Goal: Task Accomplishment & Management: Manage account settings

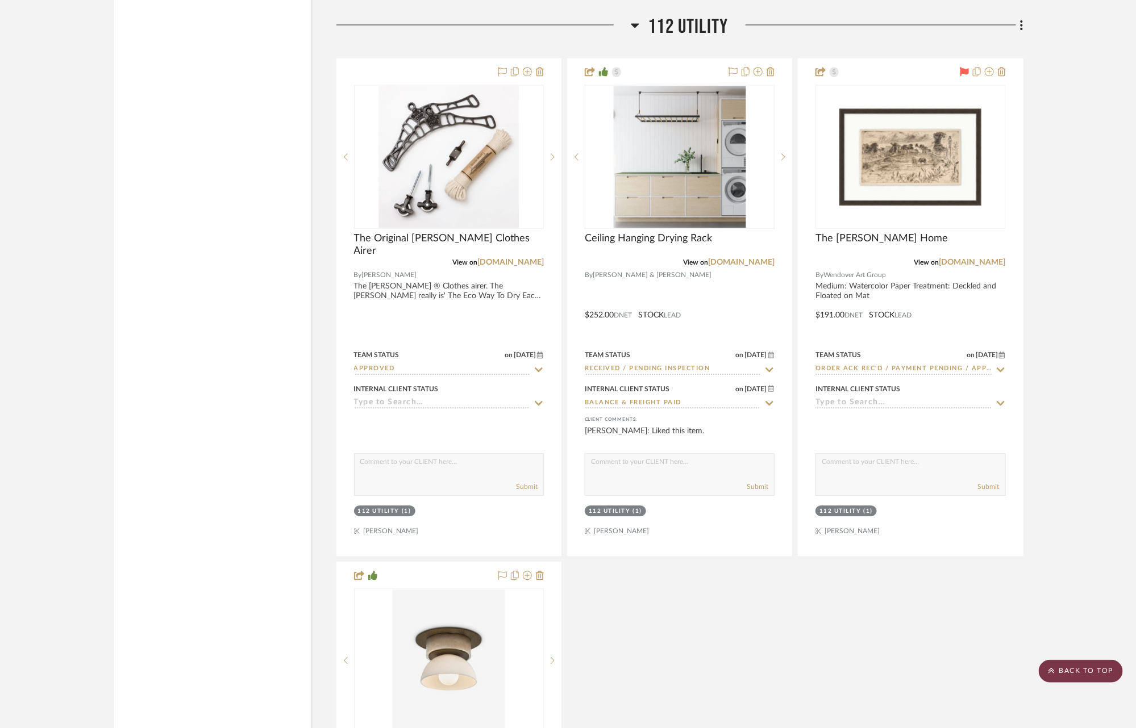
click at [1072, 671] on scroll-to-top-button "BACK TO TOP" at bounding box center [1081, 671] width 84 height 23
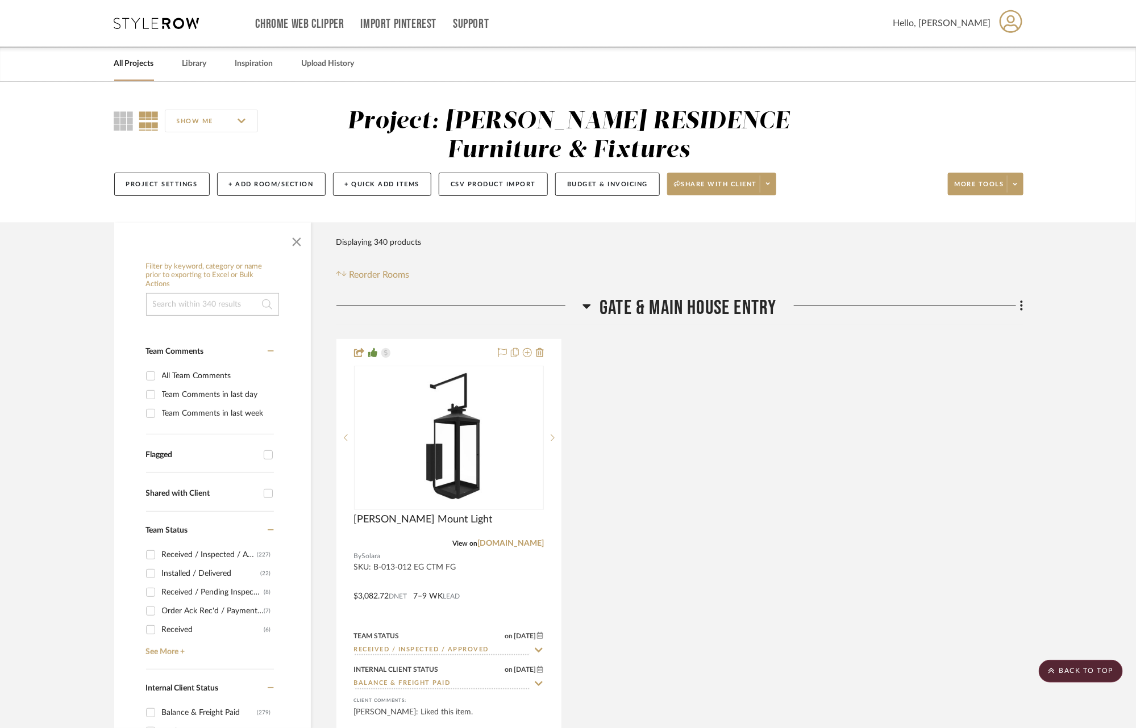
click at [126, 63] on link "All Projects" at bounding box center [134, 63] width 40 height 15
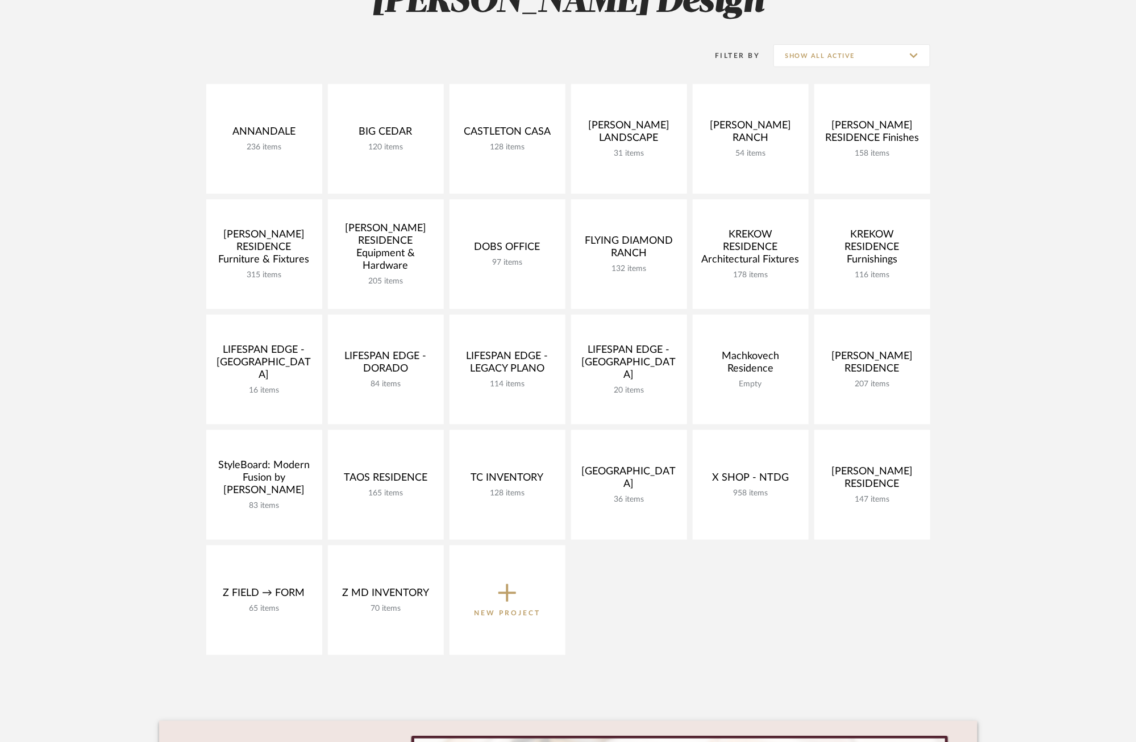
scroll to position [227, 0]
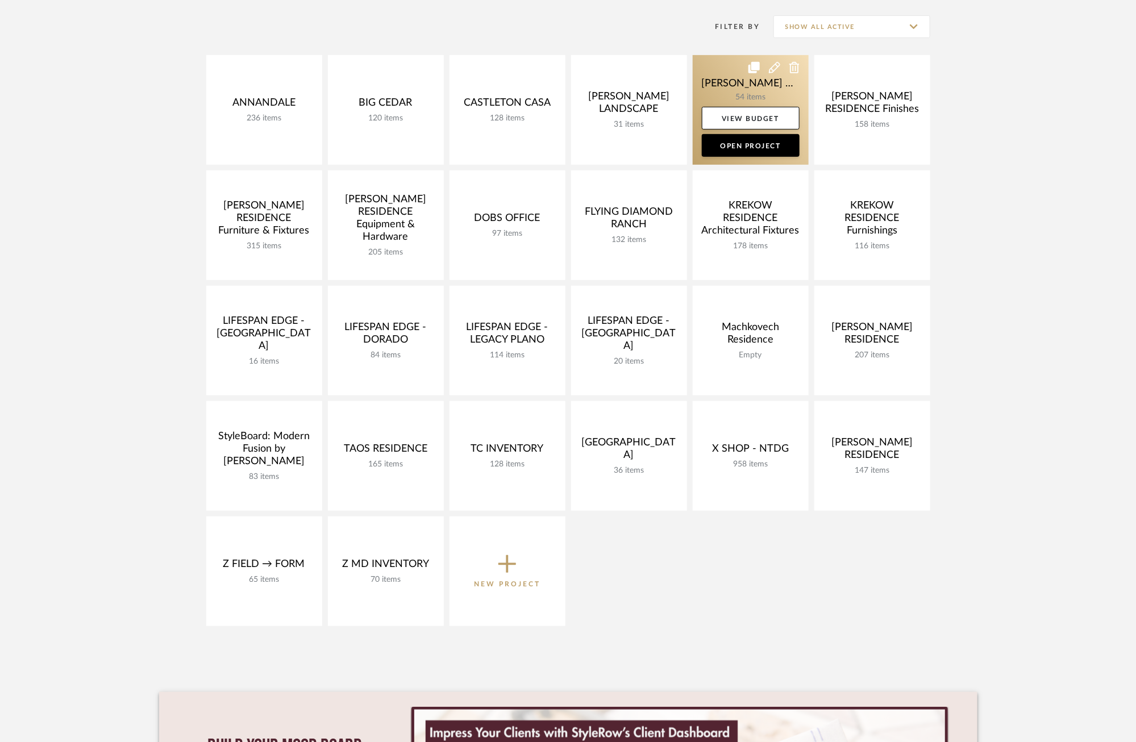
click at [722, 82] on link at bounding box center [751, 110] width 116 height 110
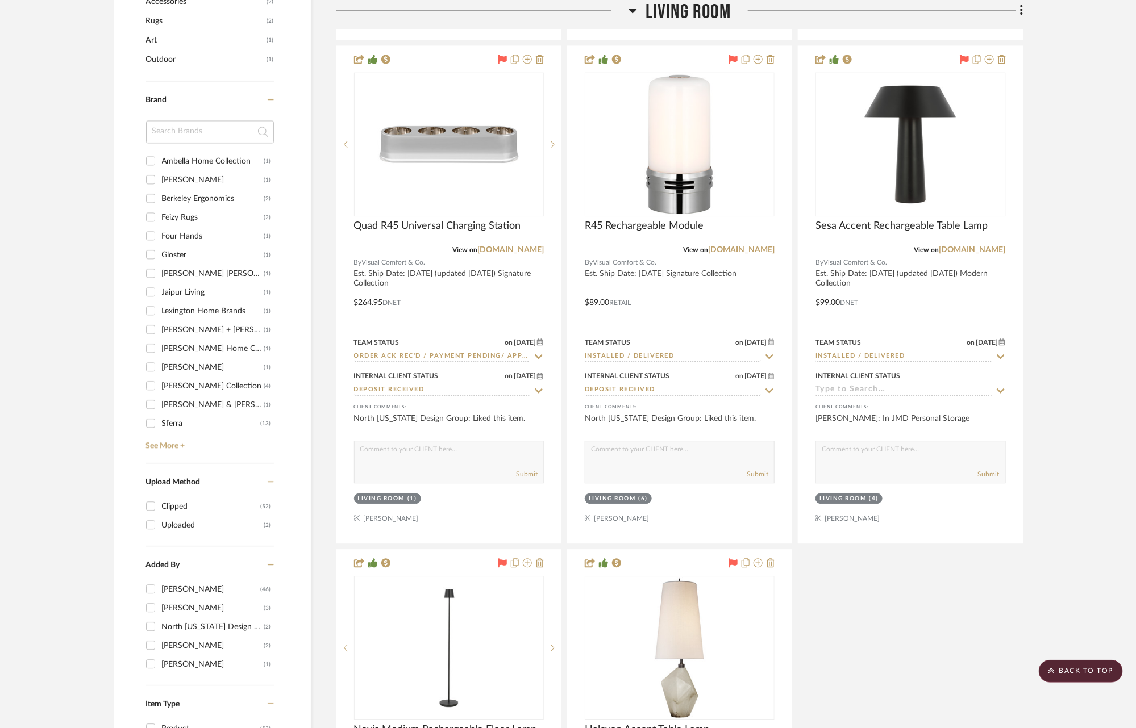
scroll to position [1355, 0]
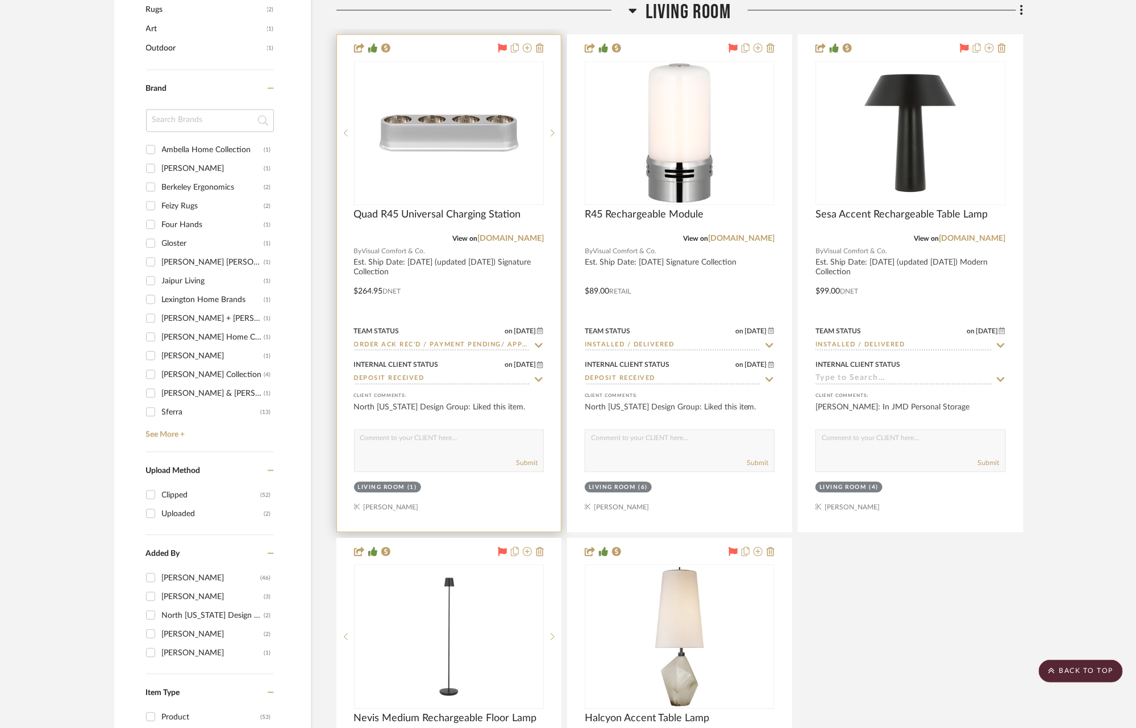
click at [540, 341] on icon at bounding box center [539, 345] width 10 height 9
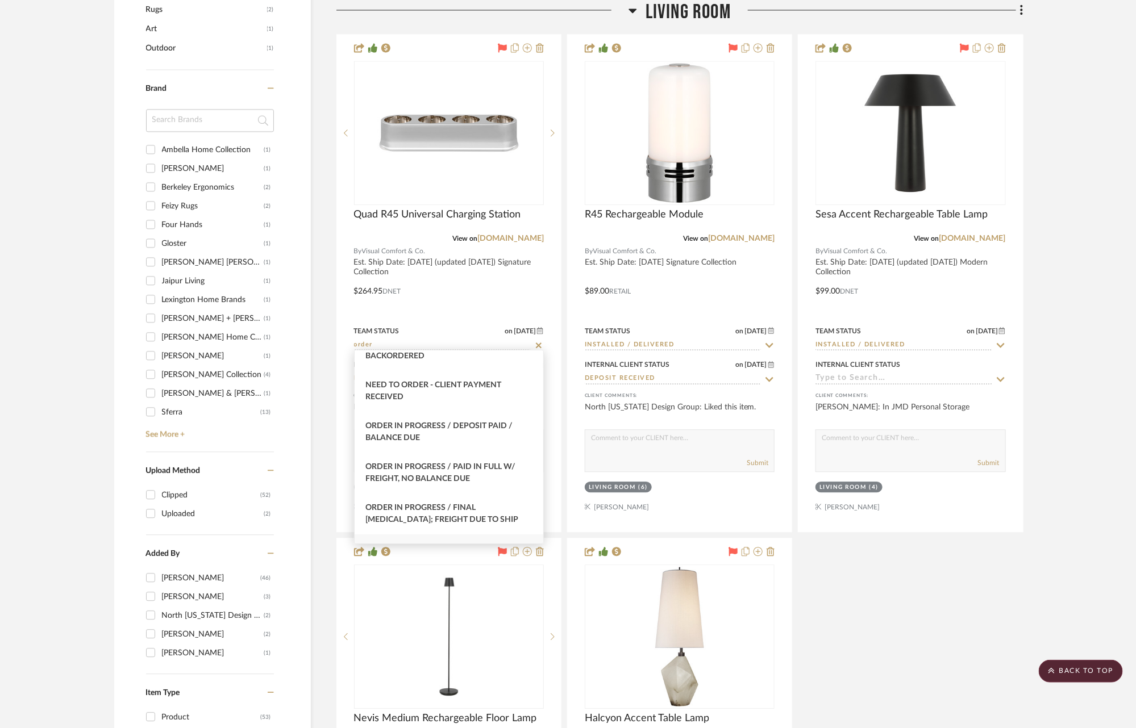
scroll to position [91, 0]
type input "o"
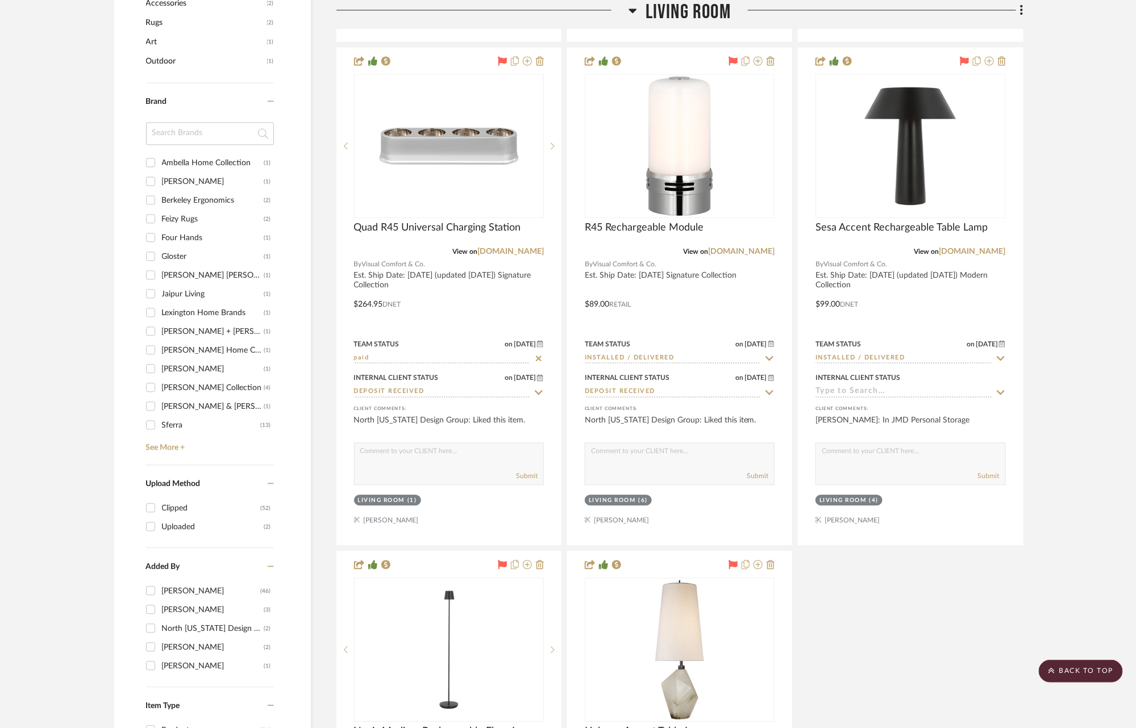
scroll to position [1320, 0]
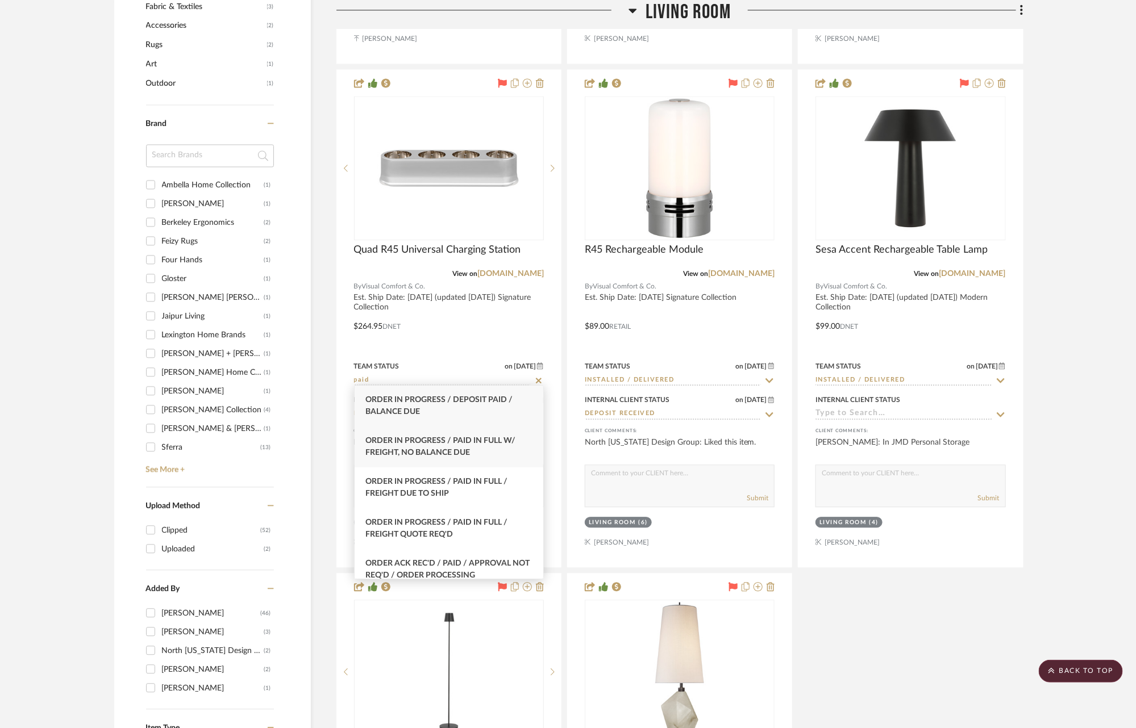
type input "paid"
click at [456, 441] on span "Order In Progress / Paid In Full w/ Freight, No Balance due" at bounding box center [441, 447] width 150 height 20
type input "[DATE]"
type input "Order In Progress / Paid In Full w/ Freight, No Balance due"
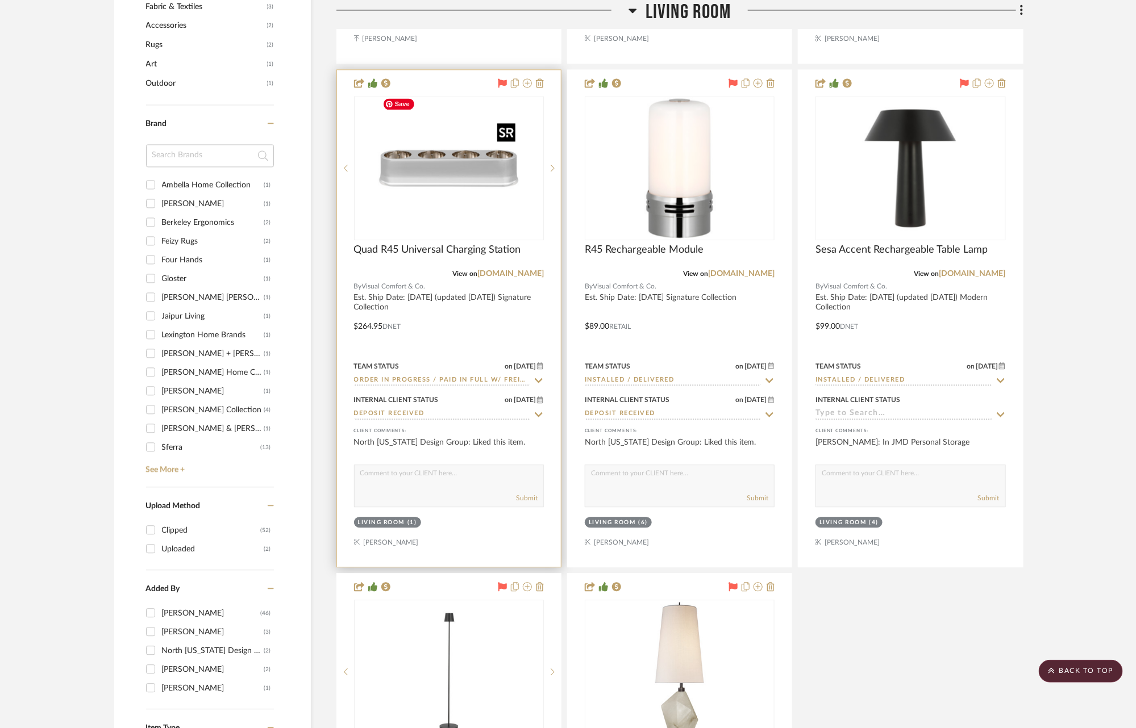
click at [0, 0] on img at bounding box center [0, 0] width 0 height 0
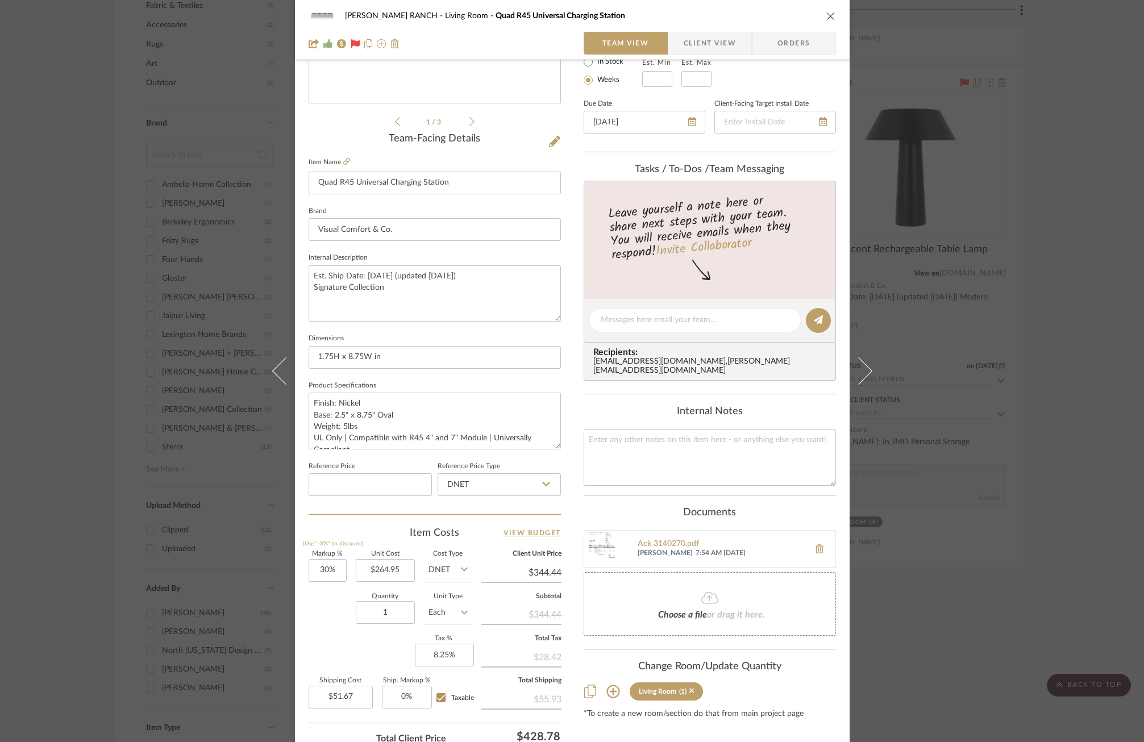
scroll to position [208, 0]
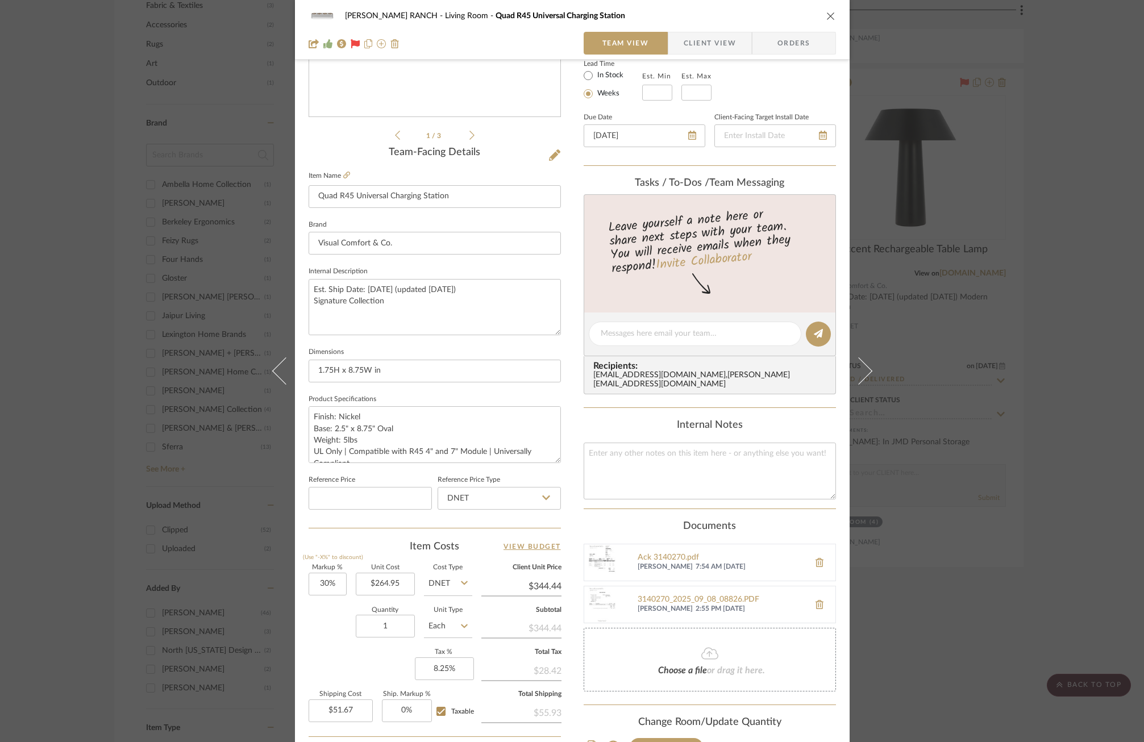
click at [981, 349] on div "[PERSON_NAME] RANCH Living Room Quad R45 Universal Charging Station Team View C…" at bounding box center [572, 371] width 1144 height 742
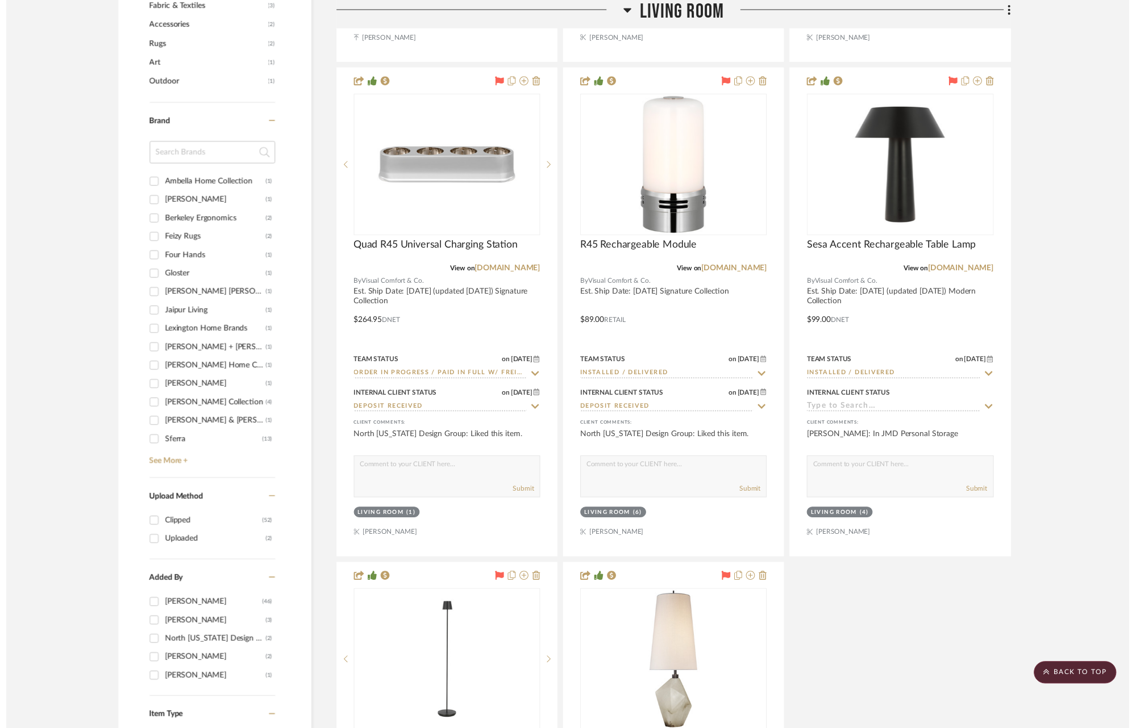
scroll to position [1320, 0]
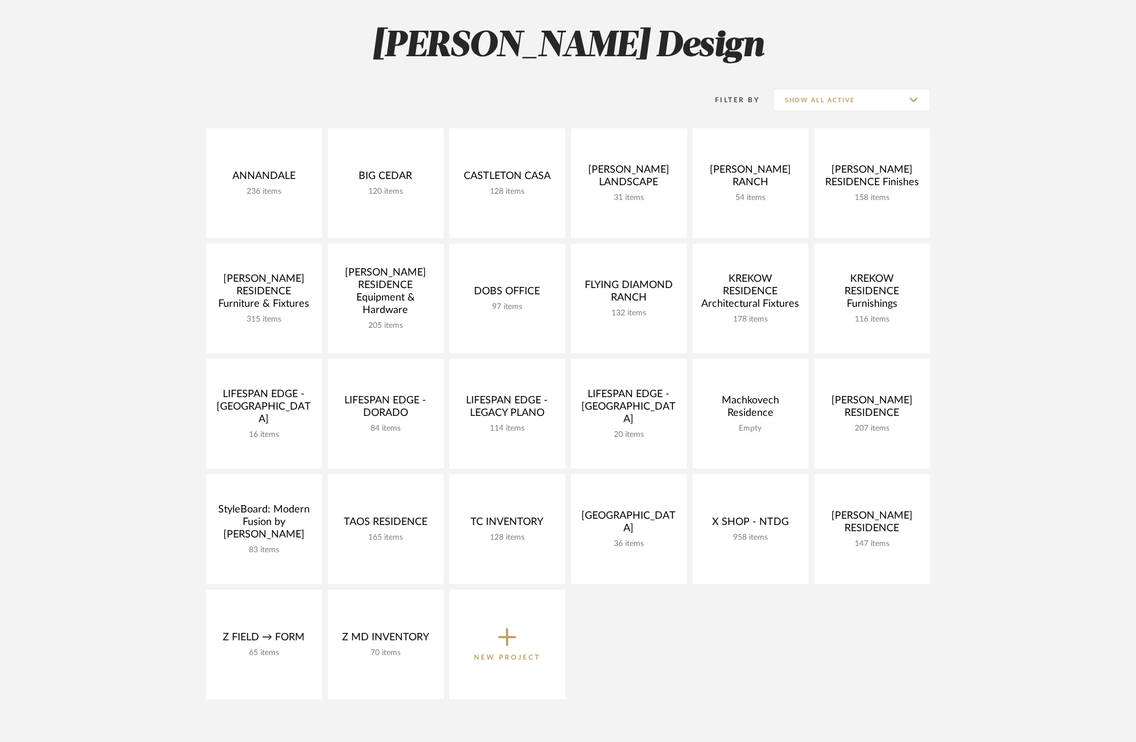
scroll to position [161, 0]
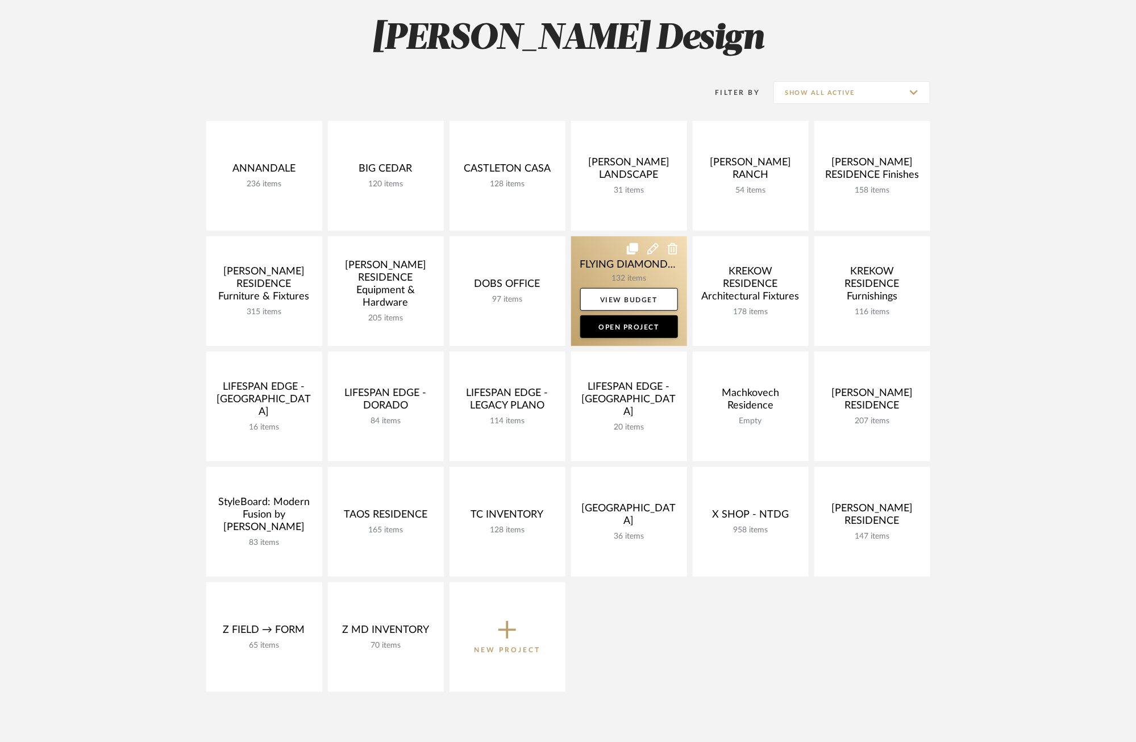
click at [598, 262] on link at bounding box center [629, 291] width 116 height 110
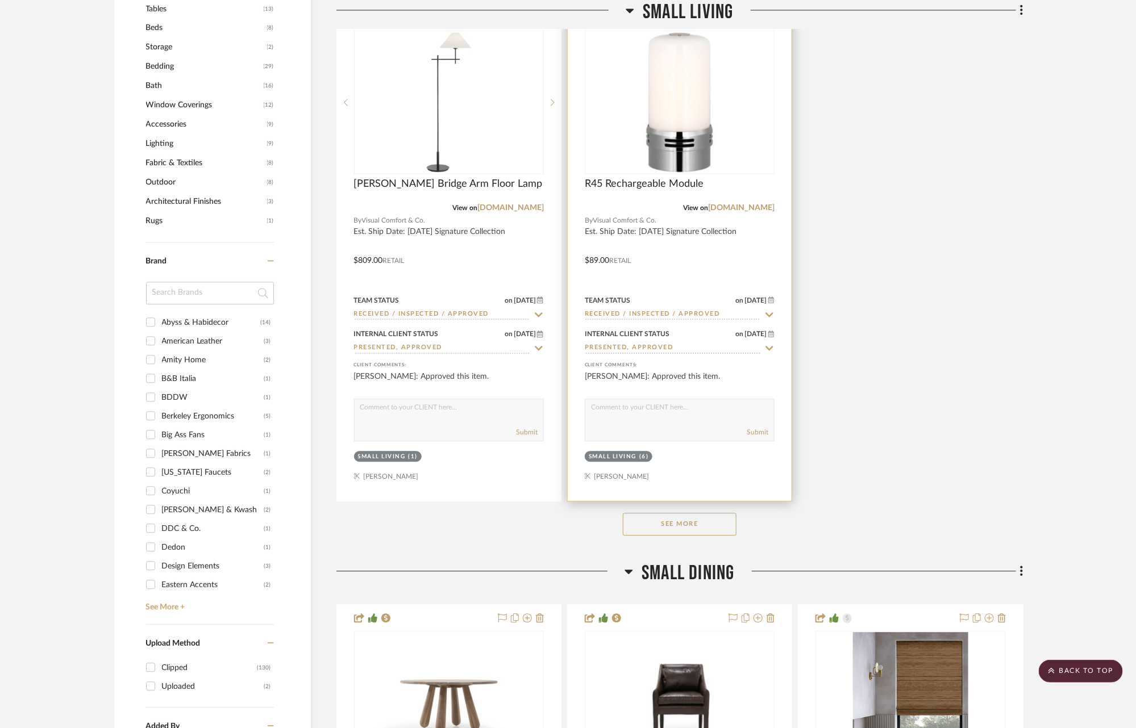
scroll to position [1317, 0]
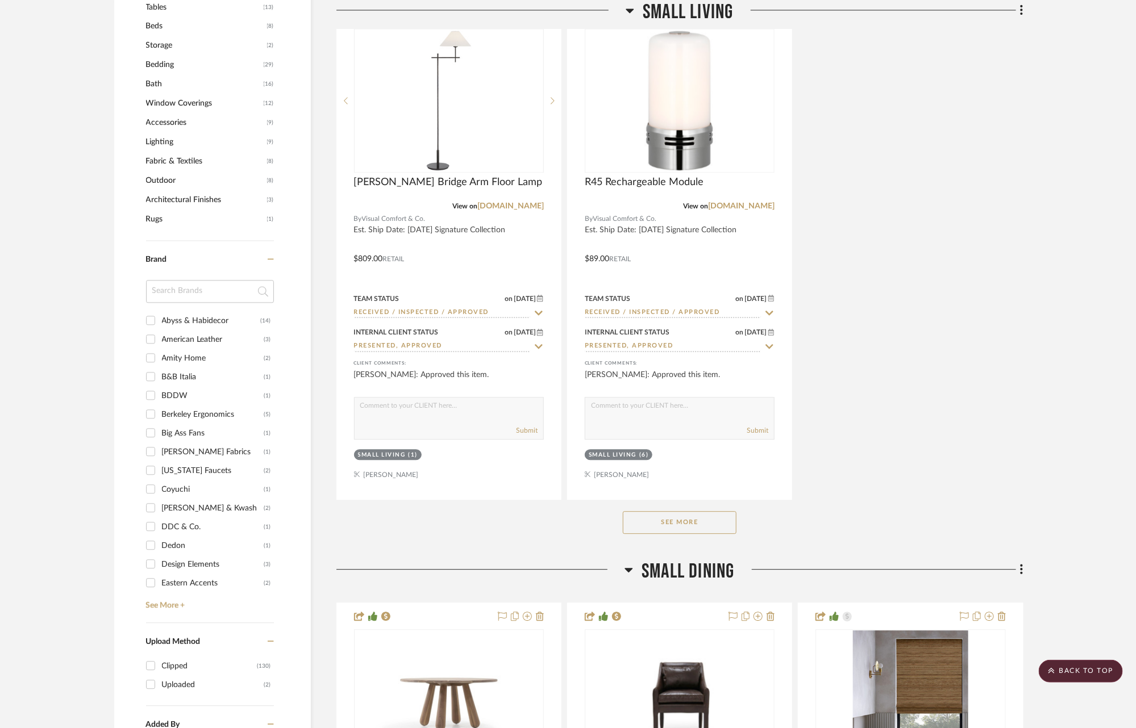
click at [648, 517] on button "See More" at bounding box center [680, 522] width 114 height 23
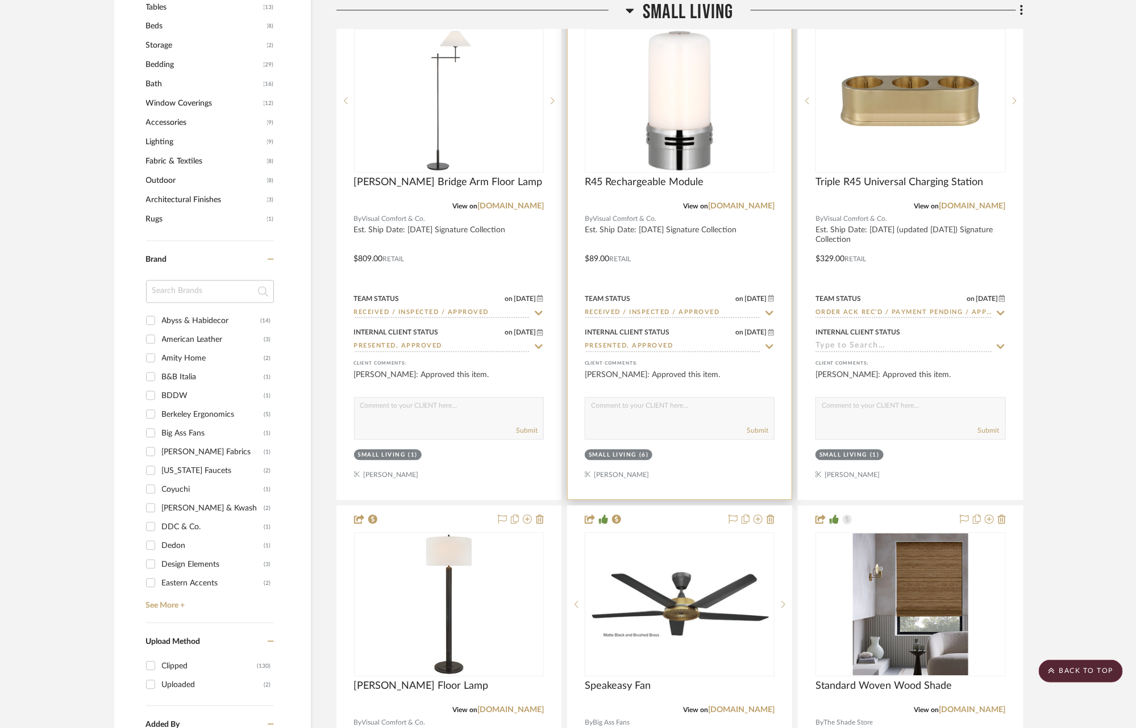
scroll to position [1325, 0]
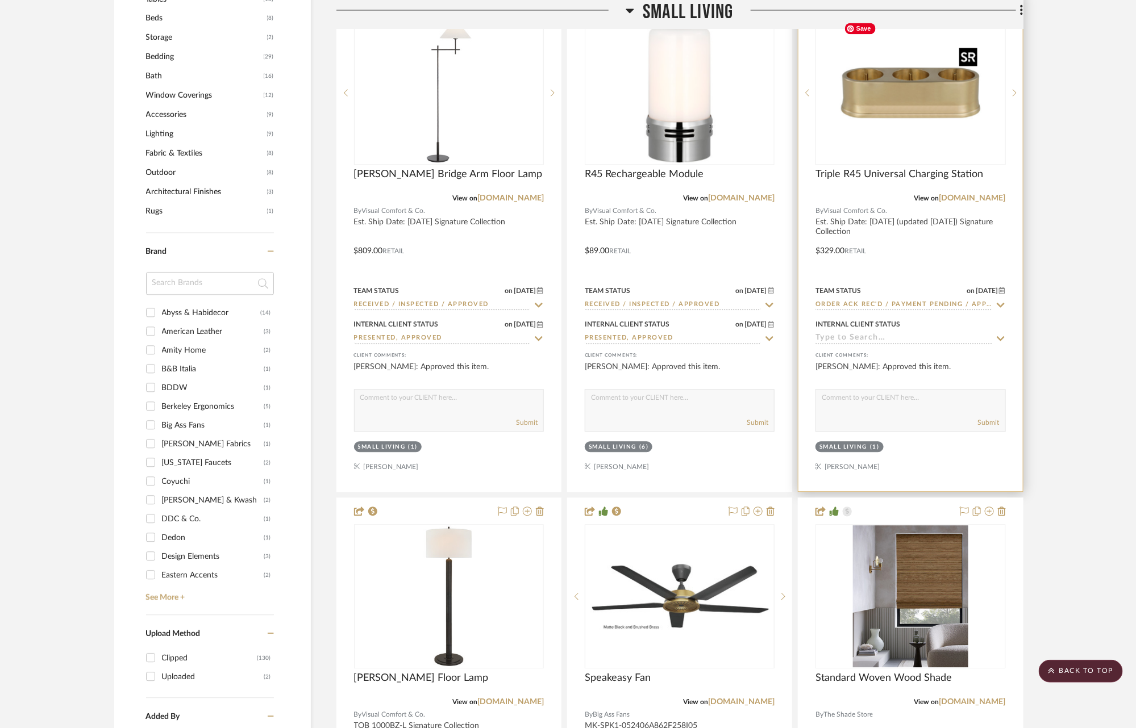
click at [0, 0] on img at bounding box center [0, 0] width 0 height 0
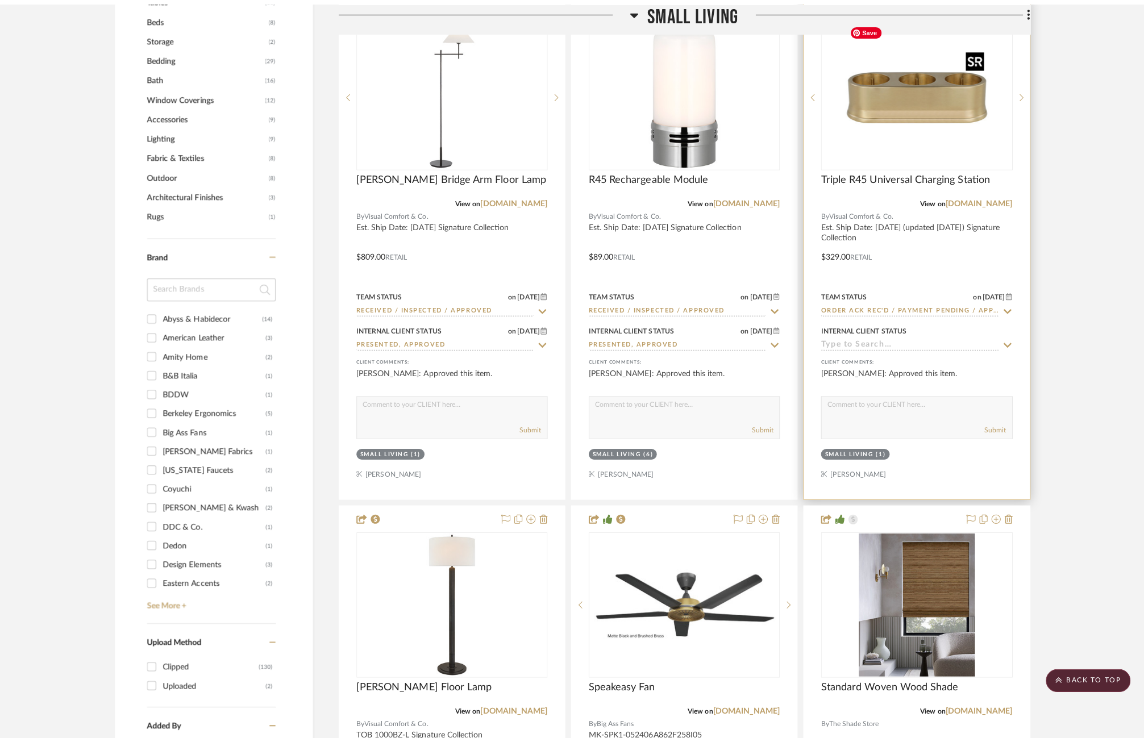
scroll to position [0, 0]
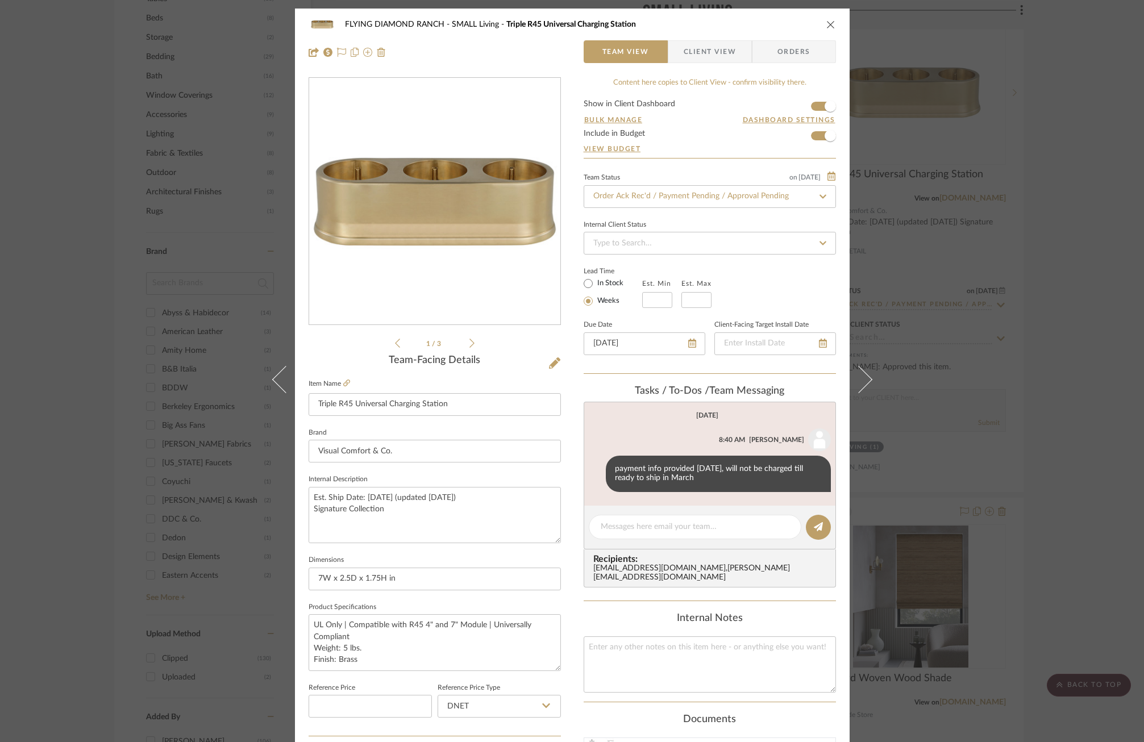
click at [822, 193] on icon at bounding box center [823, 197] width 10 height 8
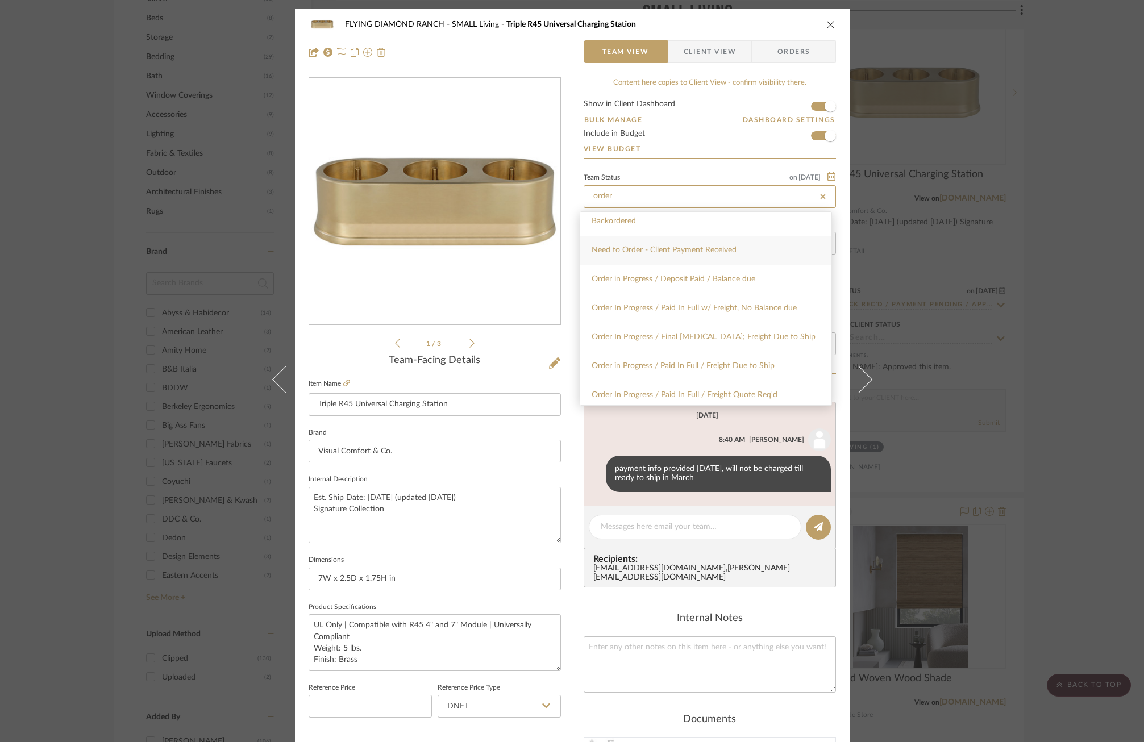
scroll to position [101, 0]
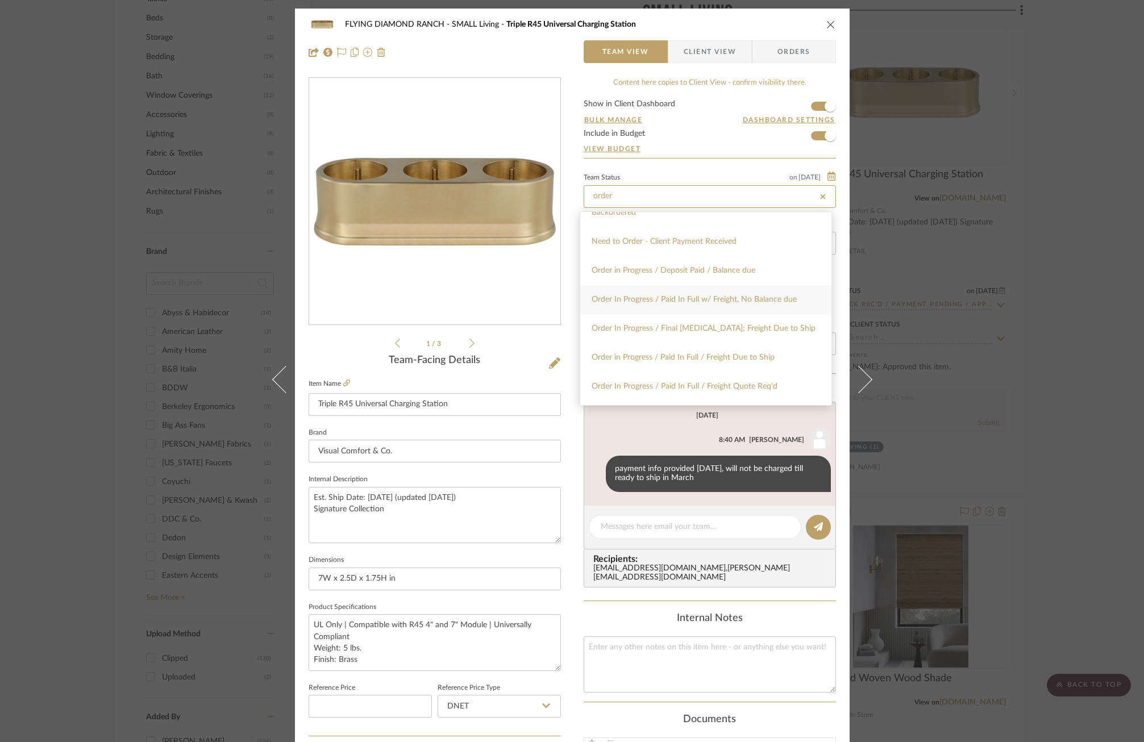
type input "order"
click at [735, 309] on div "Order In Progress / Paid In Full w/ Freight, No Balance due" at bounding box center [705, 299] width 251 height 29
type input "[DATE]"
type input "Order In Progress / Paid In Full w/ Freight, No Balance due"
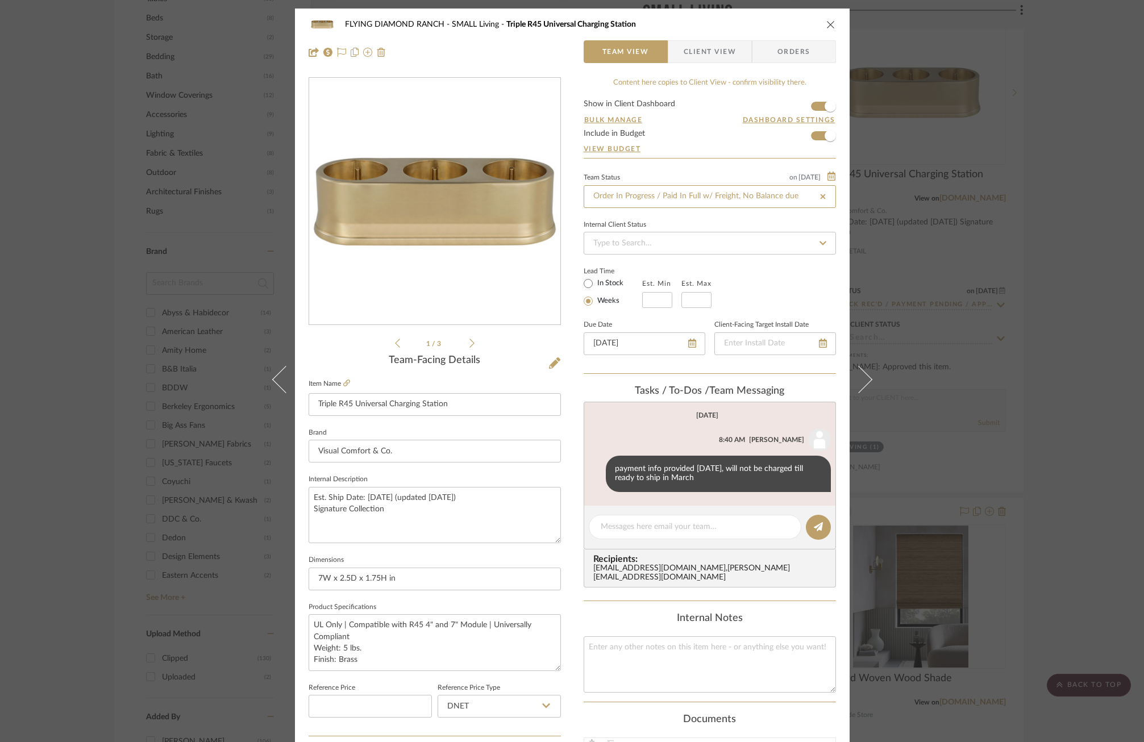
type input "[DATE]"
type input "Order In Progress / Paid In Full w/ Freight, No Balance due"
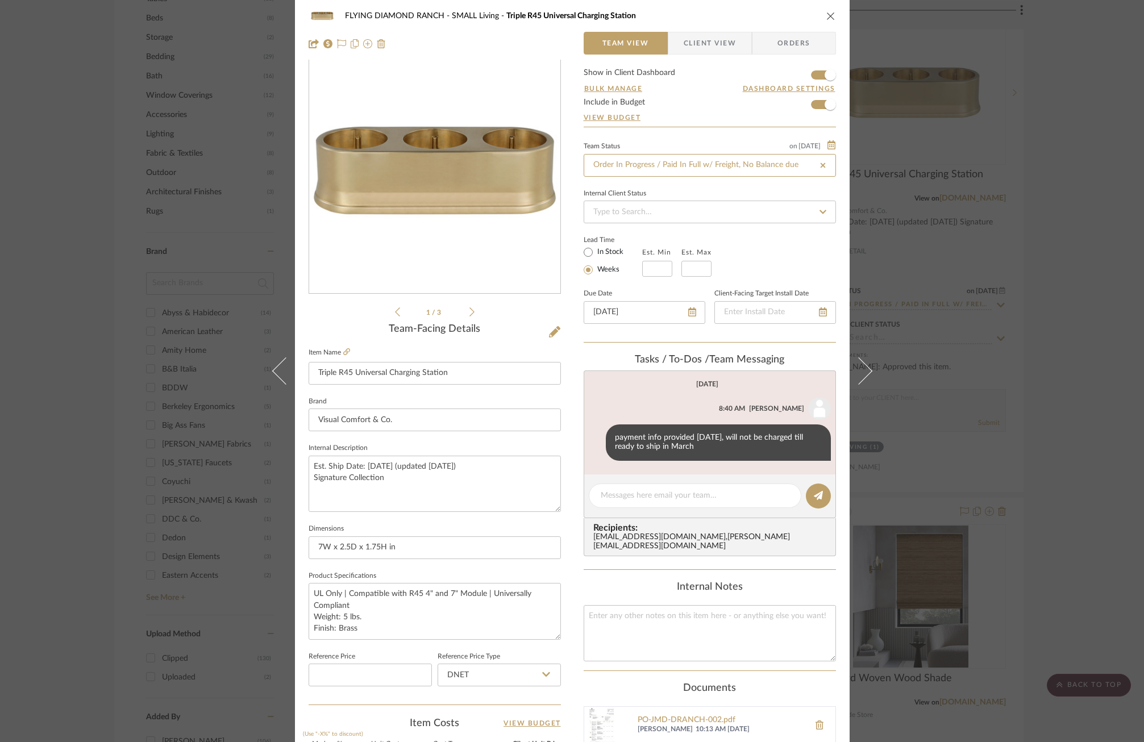
scroll to position [0, 0]
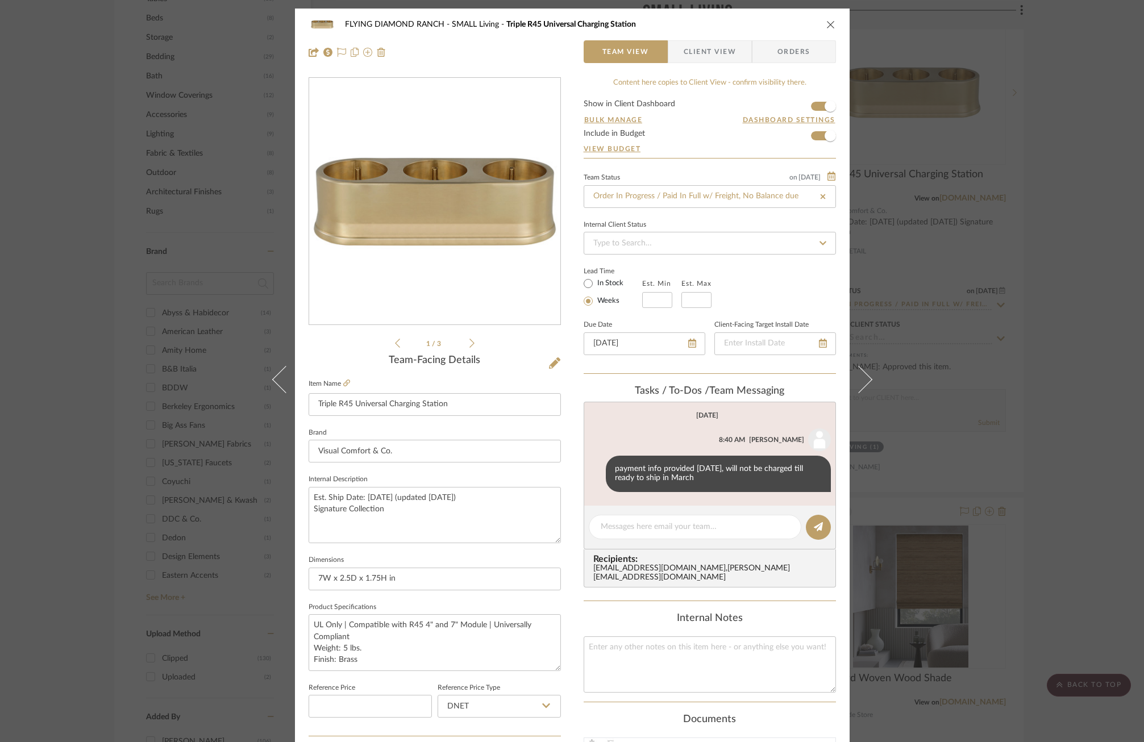
click at [1016, 260] on div "FLYING DIAMOND RANCH SMALL Living Triple R45 Universal Charging Station Team Vi…" at bounding box center [572, 371] width 1144 height 742
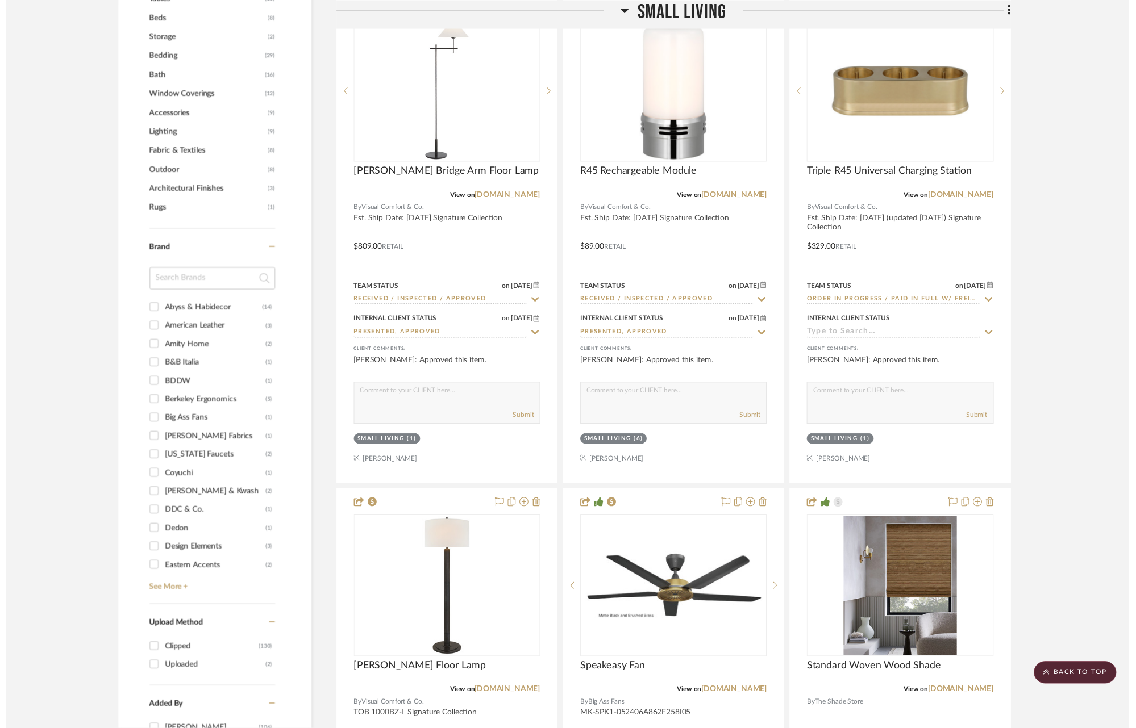
scroll to position [1325, 0]
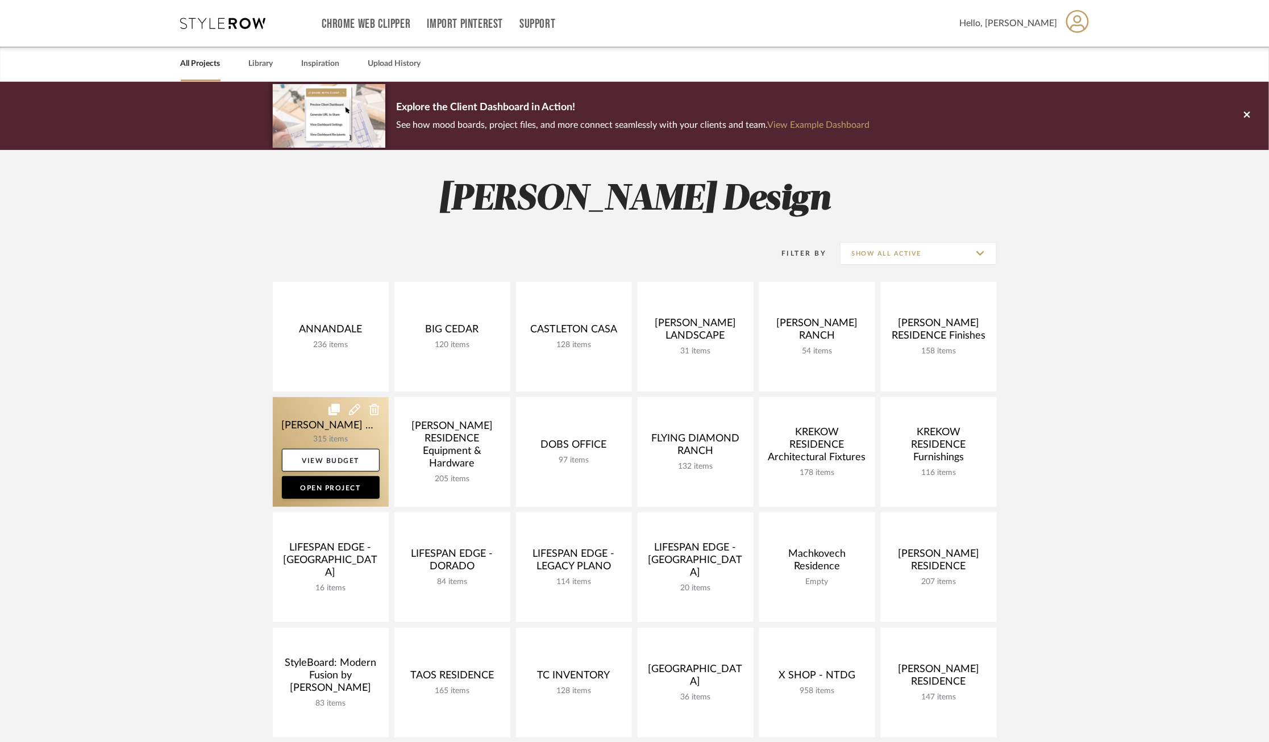
click at [332, 417] on link at bounding box center [331, 452] width 116 height 110
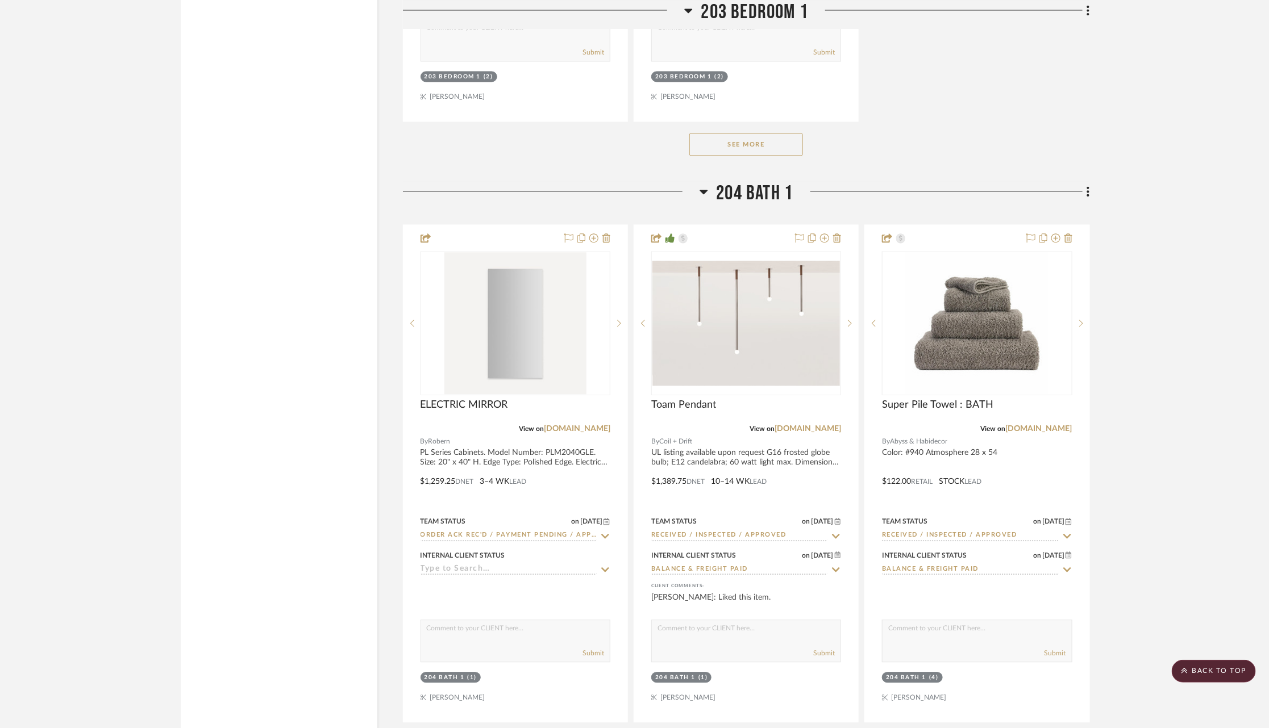
scroll to position [21665, 1]
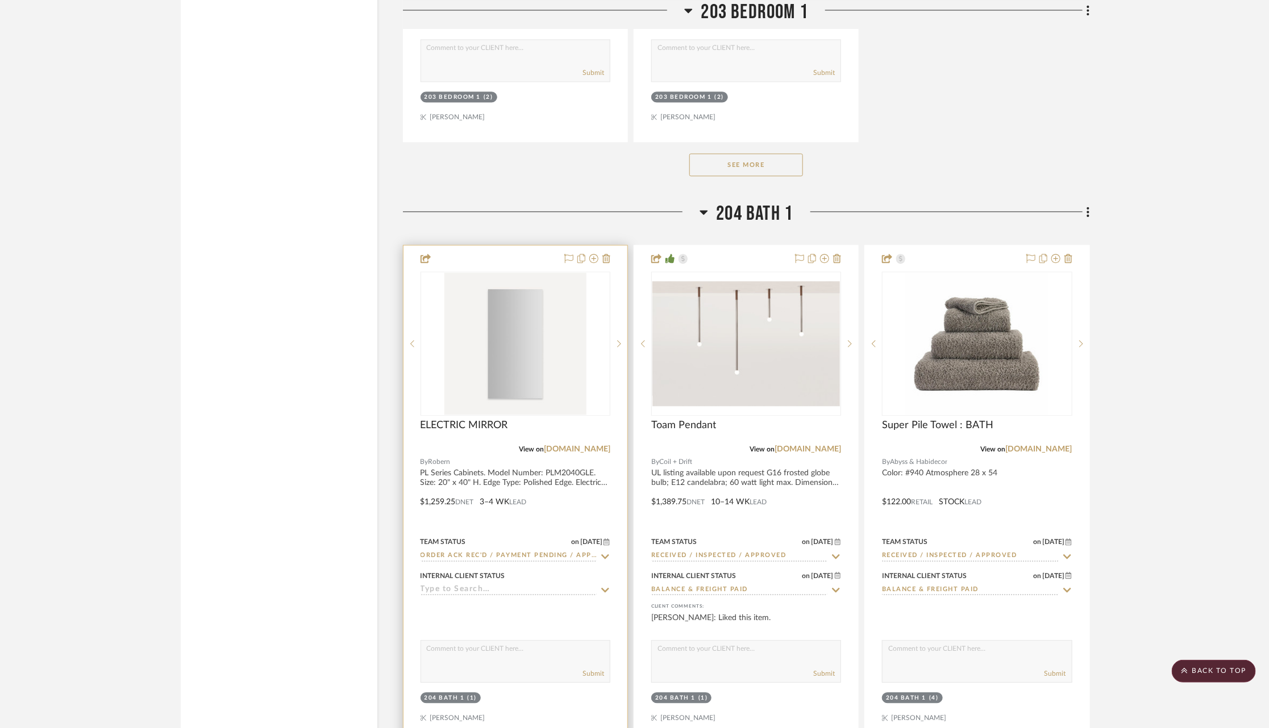
click at [605, 552] on icon at bounding box center [605, 556] width 10 height 9
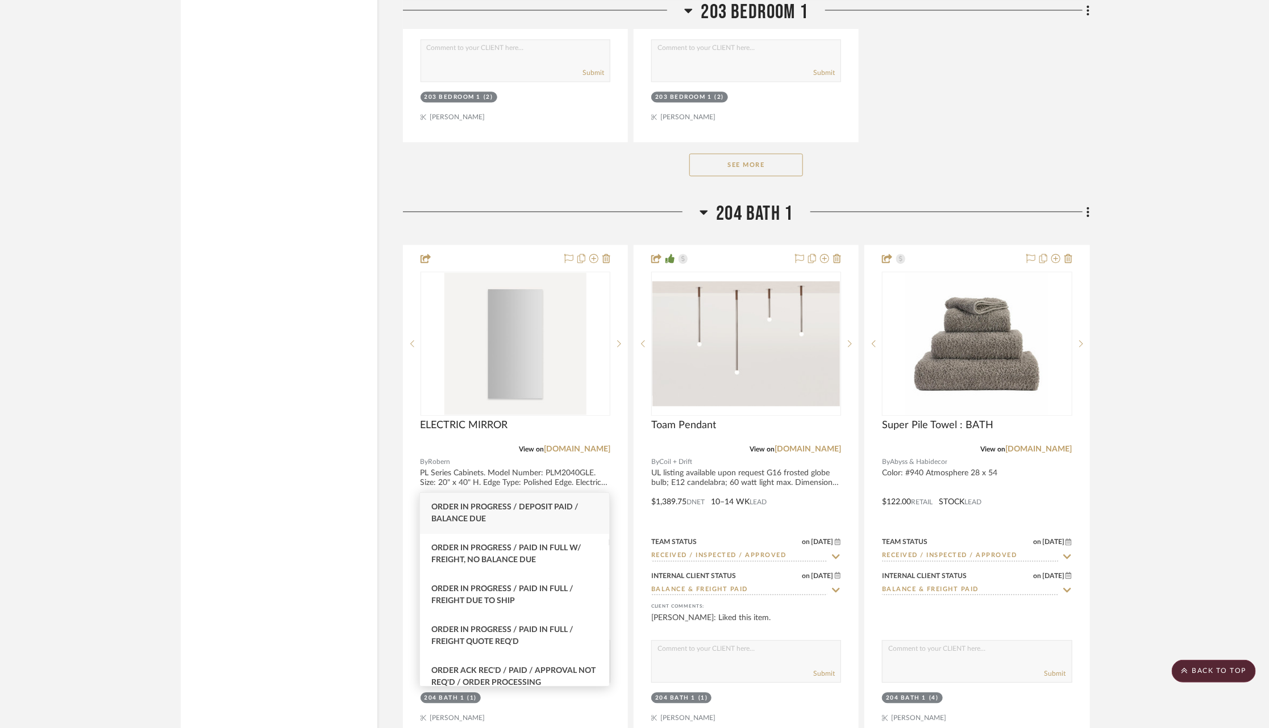
type input "paid"
click at [542, 565] on div "Order In Progress / Paid In Full w/ Freight, No Balance due" at bounding box center [514, 554] width 189 height 41
type input "[DATE]"
type input "Order In Progress / Paid In Full w/ Freight, No Balance due"
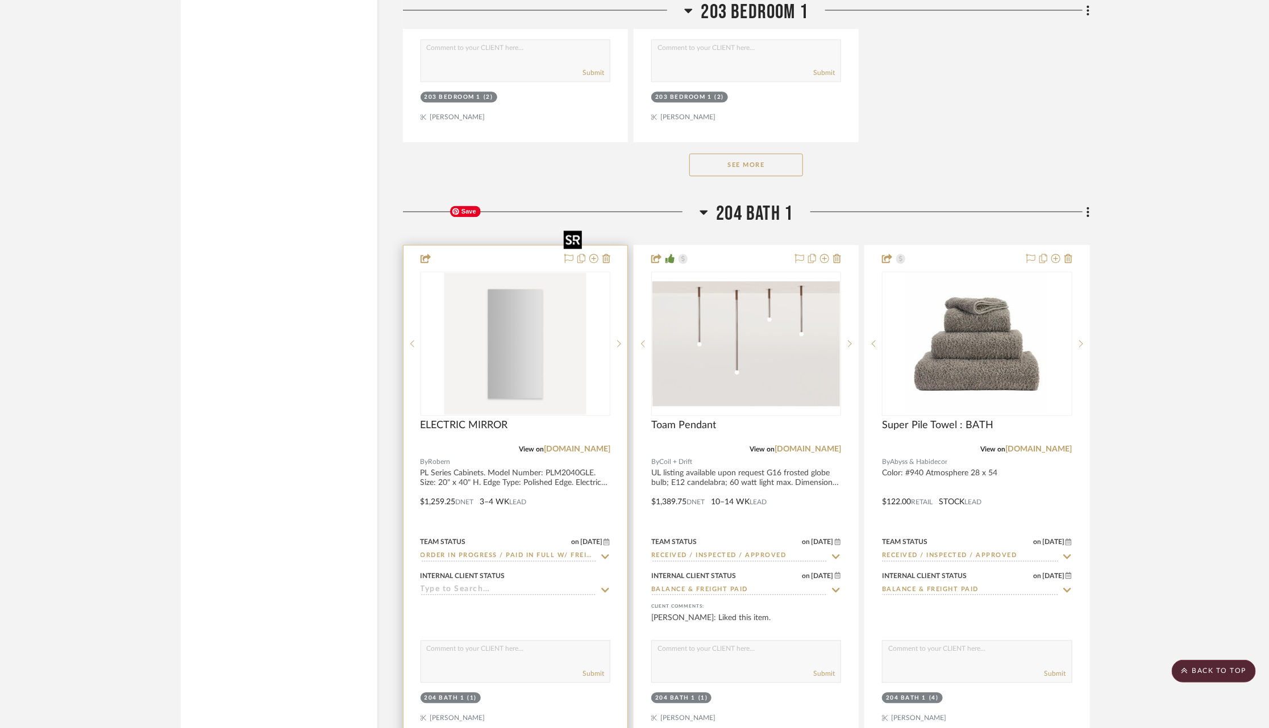
click at [0, 0] on img at bounding box center [0, 0] width 0 height 0
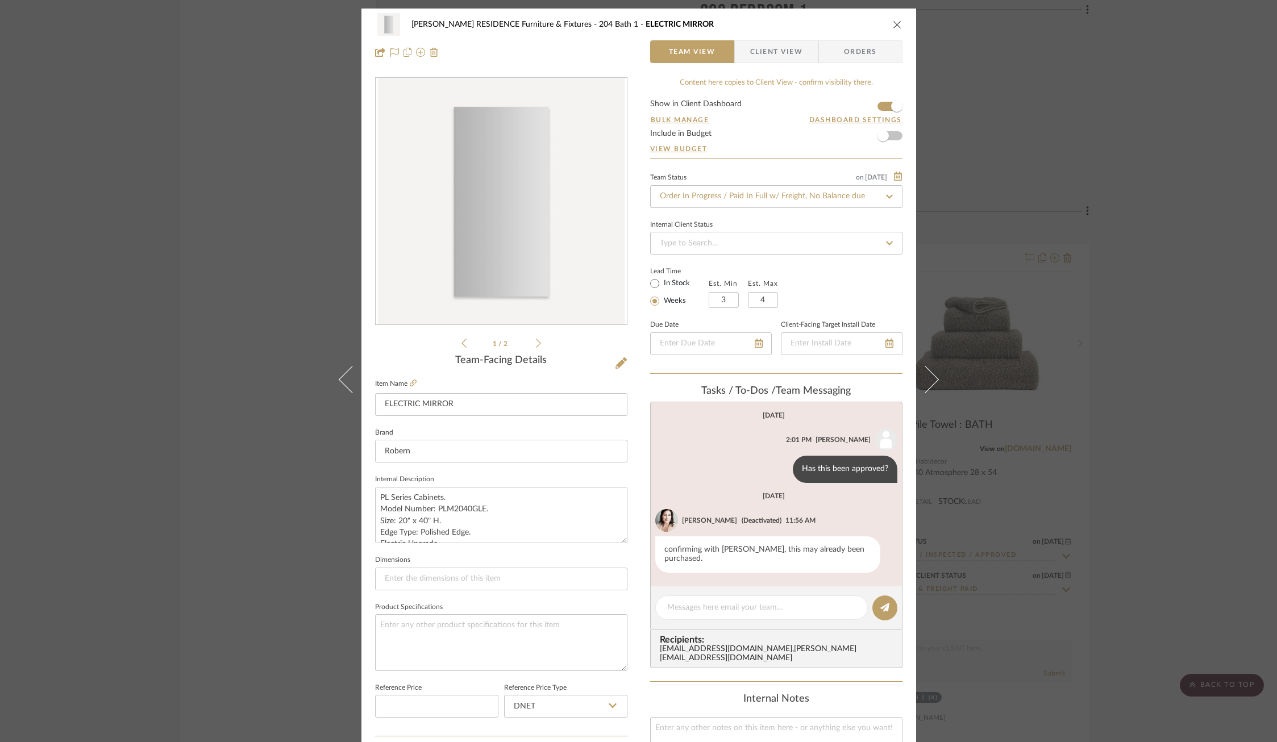
scroll to position [312, 0]
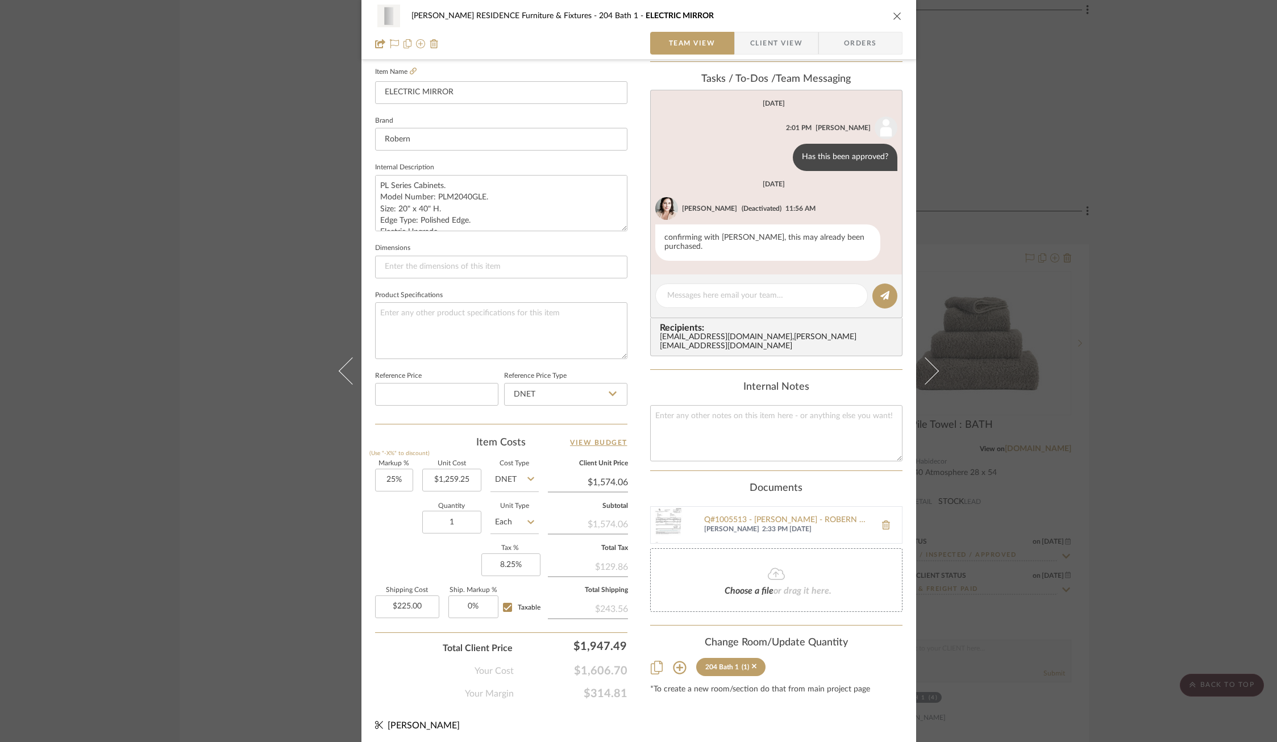
click at [229, 325] on div "COBLE RESIDENCE Furniture & Fixtures 204 Bath 1 ELECTRIC MIRROR Team View Clien…" at bounding box center [638, 371] width 1277 height 742
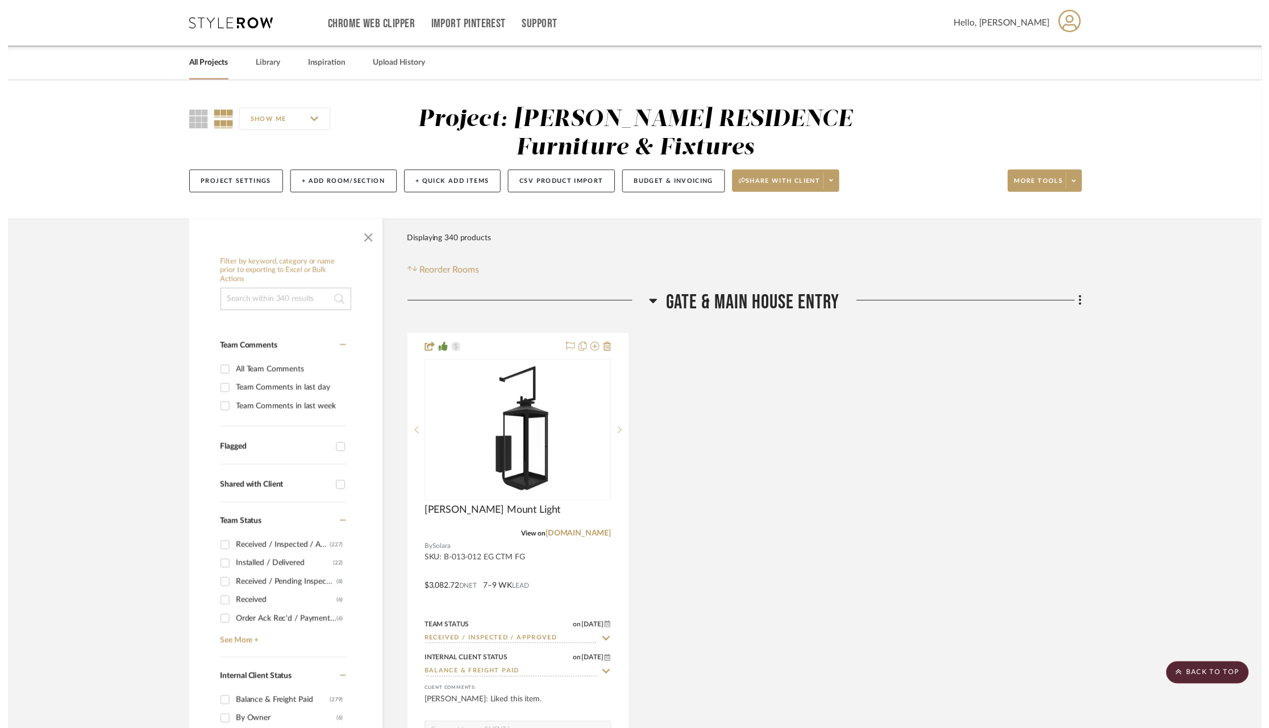
scroll to position [21665, 1]
